Goal: Task Accomplishment & Management: Manage account settings

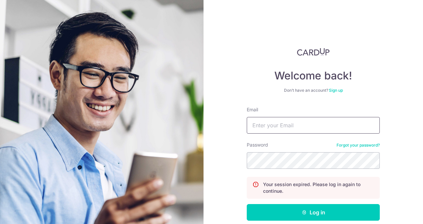
click at [272, 125] on input "Email" at bounding box center [313, 125] width 133 height 17
click at [334, 129] on input "ruxin.shi@dviasia.comc" at bounding box center [313, 125] width 133 height 17
type input "[EMAIL_ADDRESS][DOMAIN_NAME]"
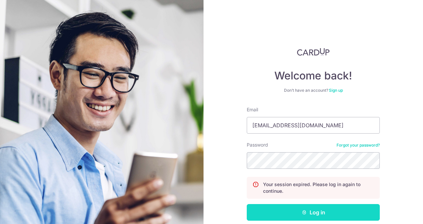
click at [326, 210] on button "Log in" at bounding box center [313, 212] width 133 height 17
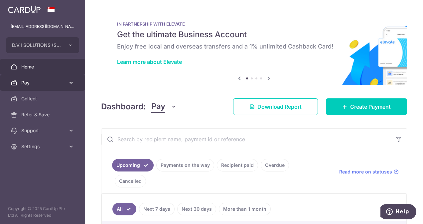
click at [39, 80] on span "Pay" at bounding box center [43, 83] width 44 height 7
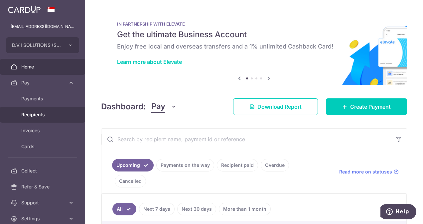
click at [37, 113] on span "Recipients" at bounding box center [43, 114] width 44 height 7
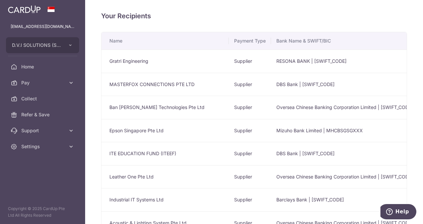
click at [149, 112] on td "Ban [PERSON_NAME] Technologies Pte Ltd" at bounding box center [165, 107] width 127 height 23
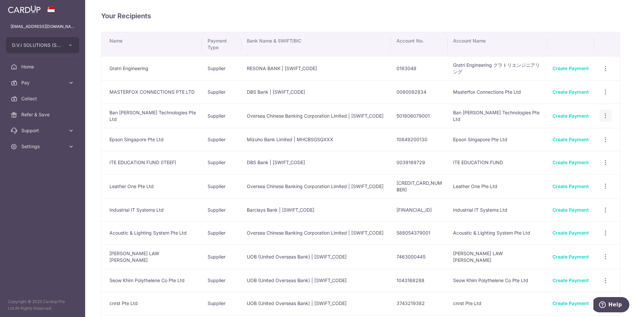
click at [423, 115] on icon "button" at bounding box center [605, 115] width 7 height 7
click at [423, 135] on span "View/Edit" at bounding box center [583, 134] width 45 height 8
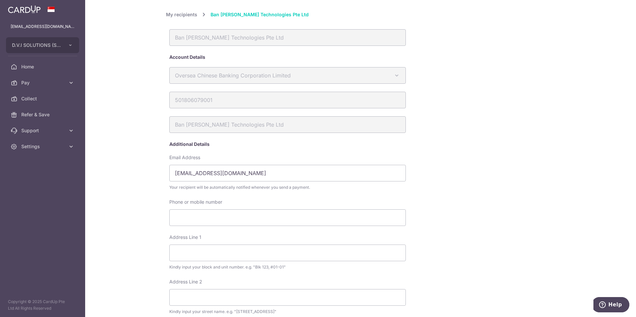
click at [423, 173] on div "My recipients Ban [PERSON_NAME] Technologies Pte Ltd Ban [PERSON_NAME] Technolo…" at bounding box center [360, 240] width 389 height 459
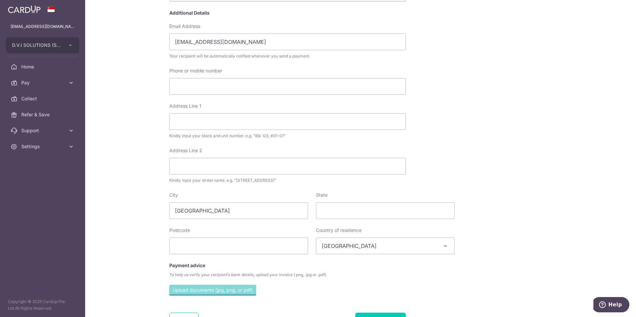
scroll to position [183, 0]
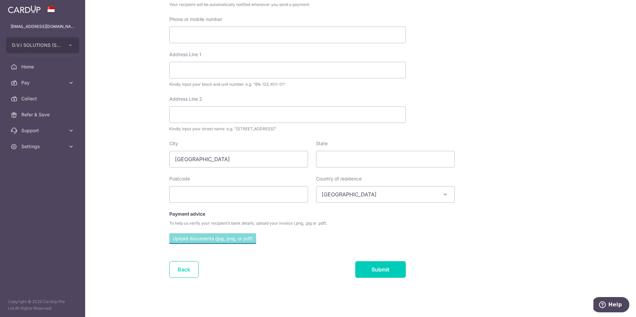
drag, startPoint x: 182, startPoint y: 272, endPoint x: 184, endPoint y: 266, distance: 6.3
click at [182, 224] on link "Back" at bounding box center [183, 270] width 29 height 17
